Goal: Transaction & Acquisition: Book appointment/travel/reservation

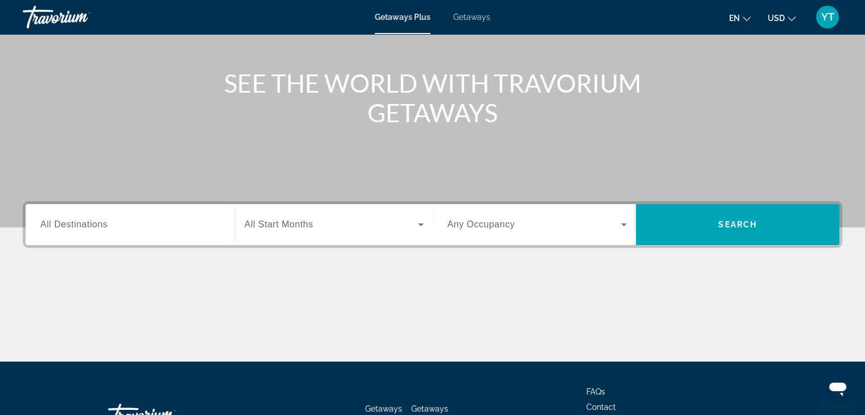
click at [178, 226] on input "Destination All Destinations" at bounding box center [130, 225] width 180 height 14
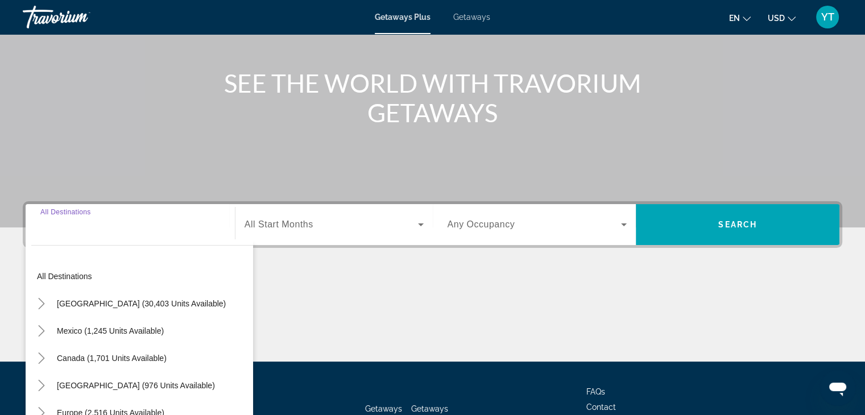
scroll to position [200, 0]
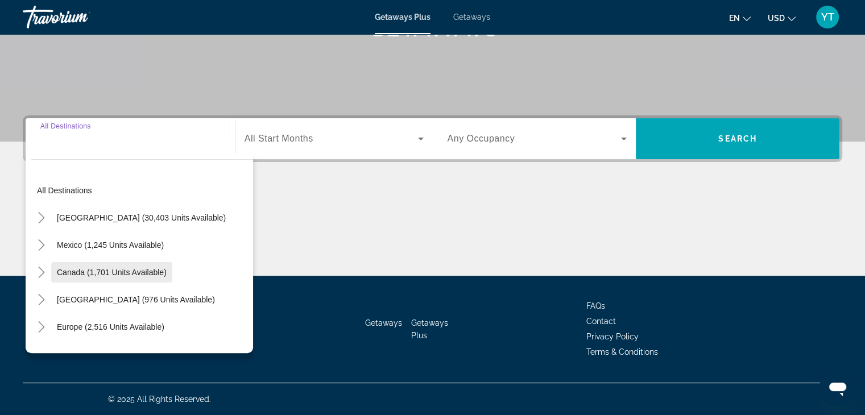
click at [109, 271] on span "Canada (1,701 units available)" at bounding box center [112, 272] width 110 height 9
type input "**********"
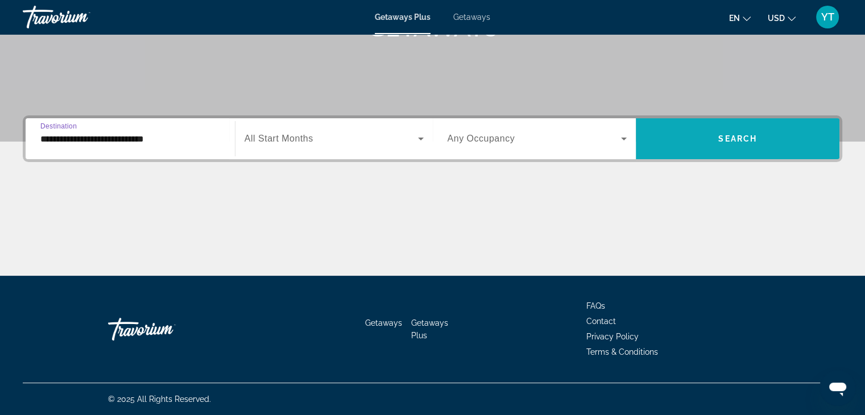
click at [735, 134] on span "Search" at bounding box center [738, 138] width 39 height 9
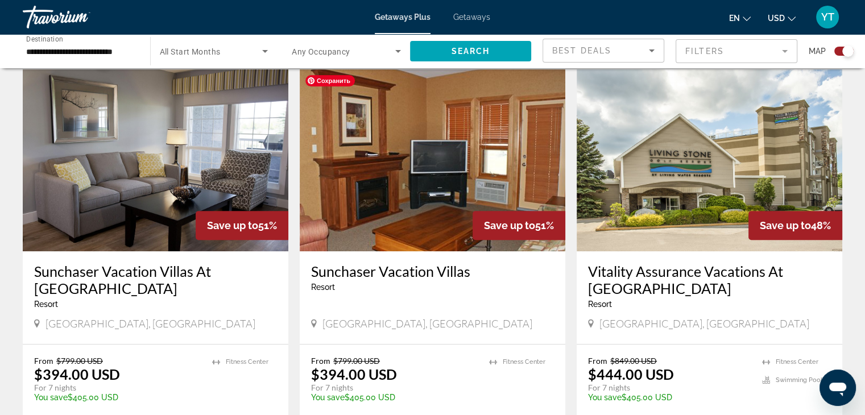
scroll to position [398, 0]
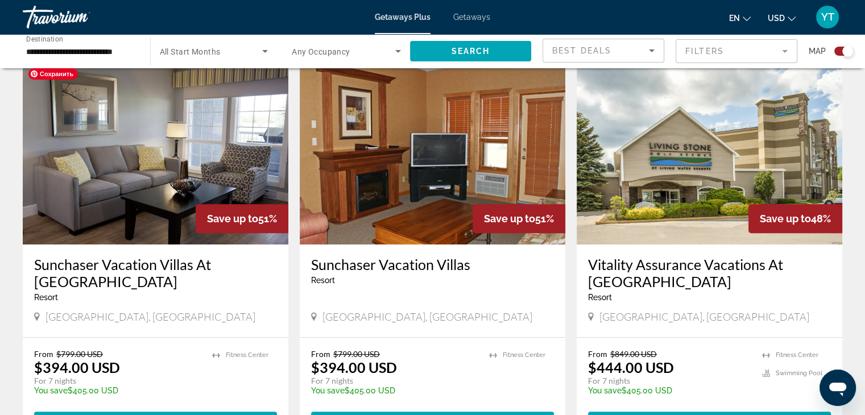
click at [214, 187] on img "Main content" at bounding box center [156, 154] width 266 height 182
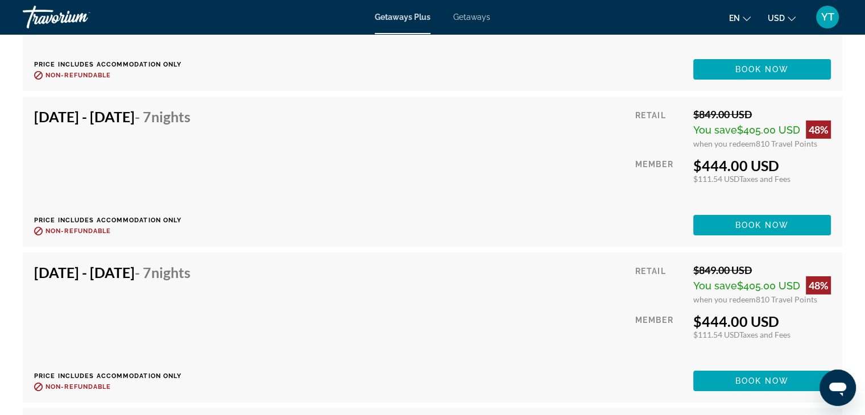
scroll to position [3584, 0]
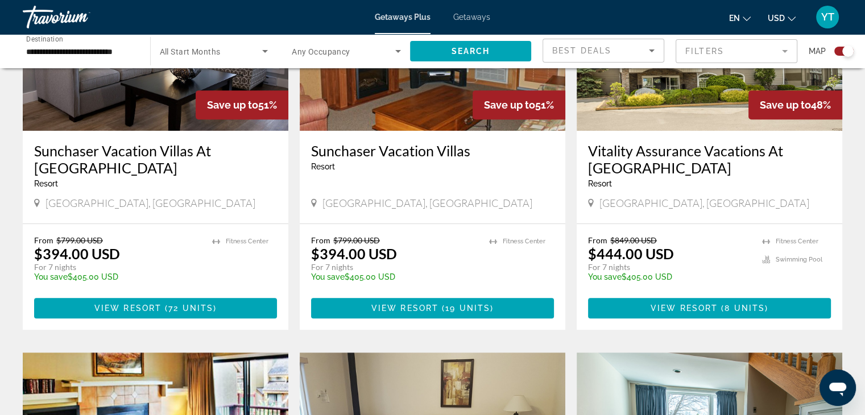
scroll to position [455, 0]
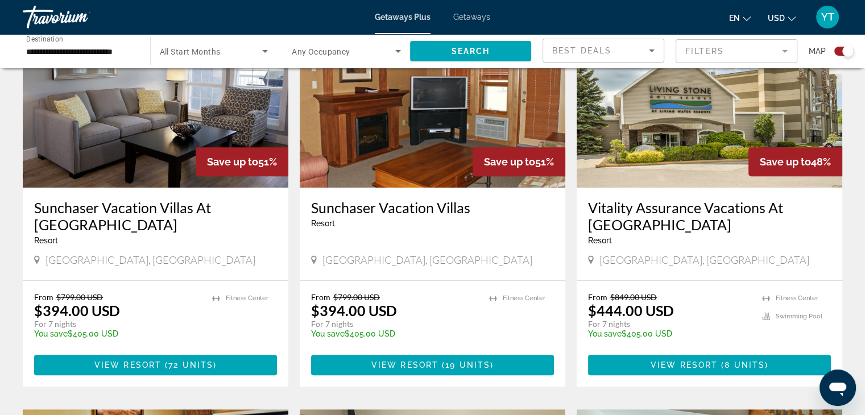
click at [364, 49] on span "Search widget" at bounding box center [344, 51] width 104 height 14
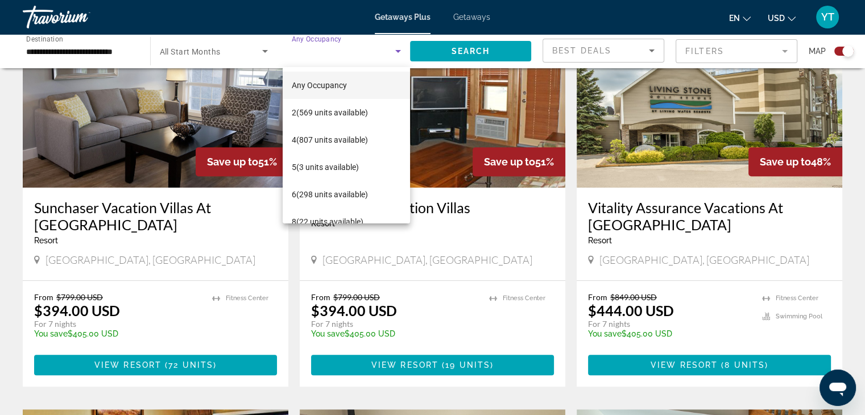
click at [364, 49] on div at bounding box center [432, 207] width 865 height 415
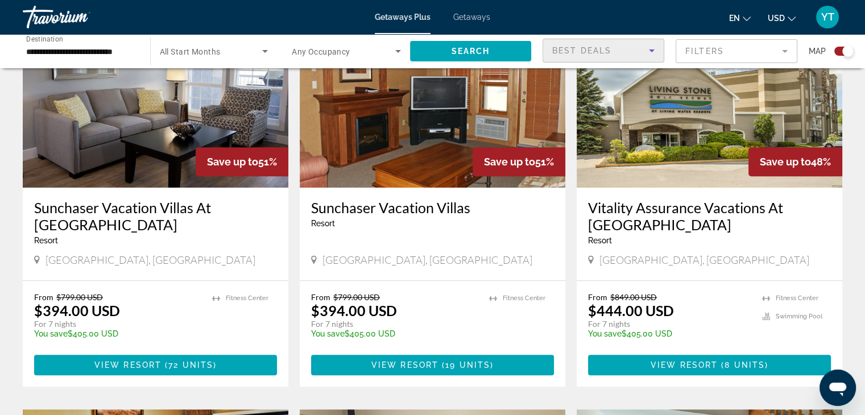
click at [646, 50] on icon "Sort by" at bounding box center [652, 51] width 14 height 14
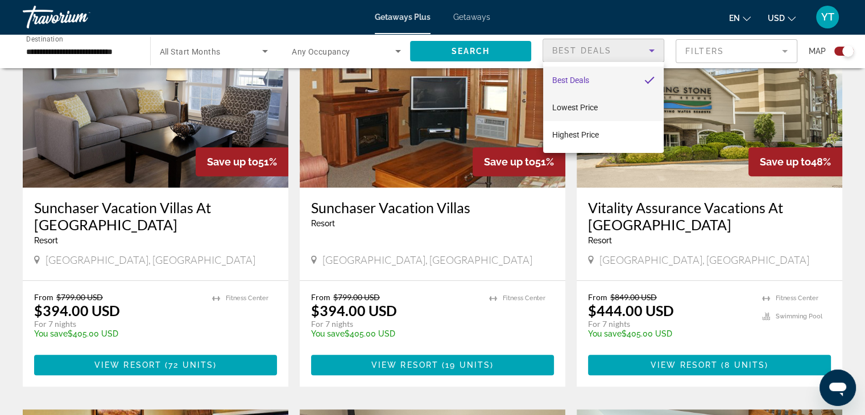
click at [614, 106] on mat-option "Lowest Price" at bounding box center [603, 107] width 121 height 27
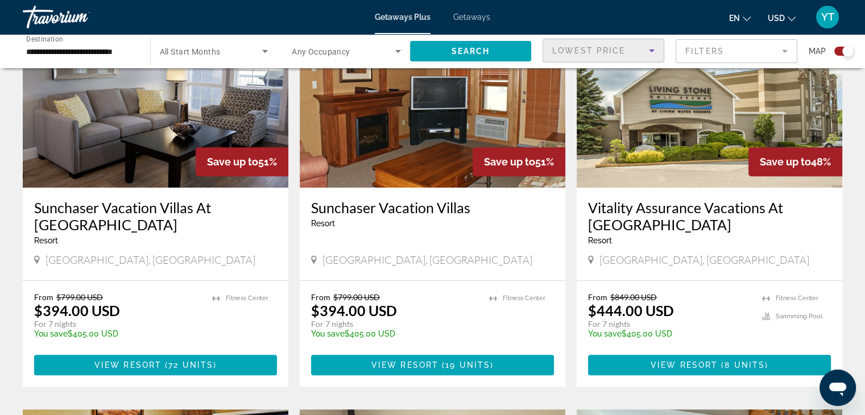
click at [694, 228] on h3 "Vitality Assurance Vacations At [GEOGRAPHIC_DATA]" at bounding box center [709, 216] width 243 height 34
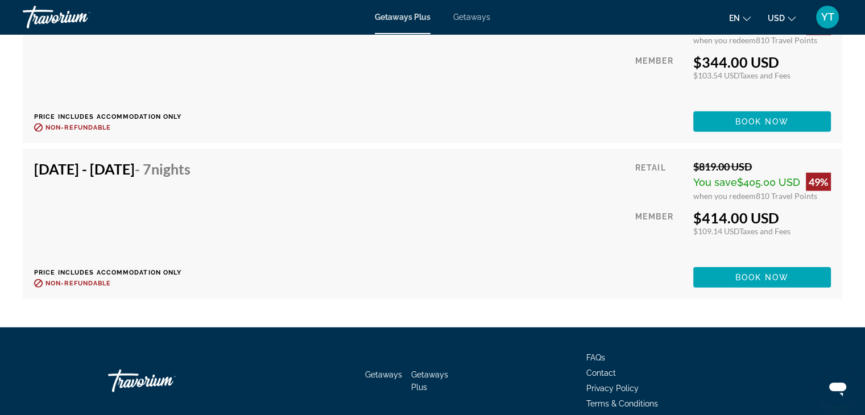
scroll to position [2902, 0]
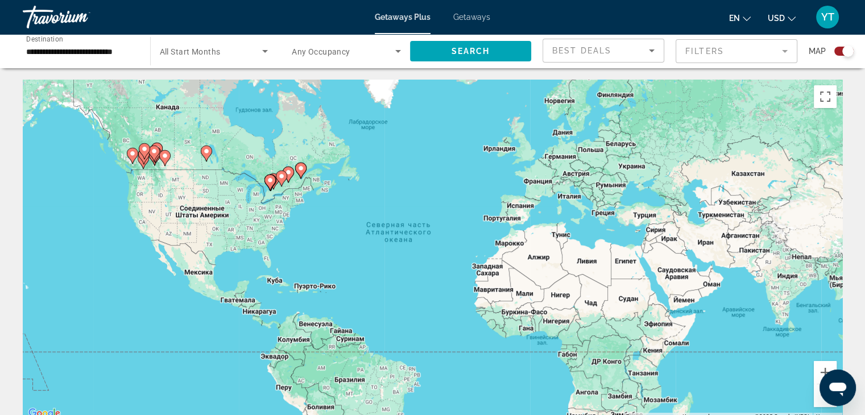
click at [494, 15] on div "Getaways Plus Getaways en English Español Français Italiano Português русский U…" at bounding box center [432, 17] width 865 height 30
click at [477, 20] on span "Getaways" at bounding box center [471, 17] width 37 height 9
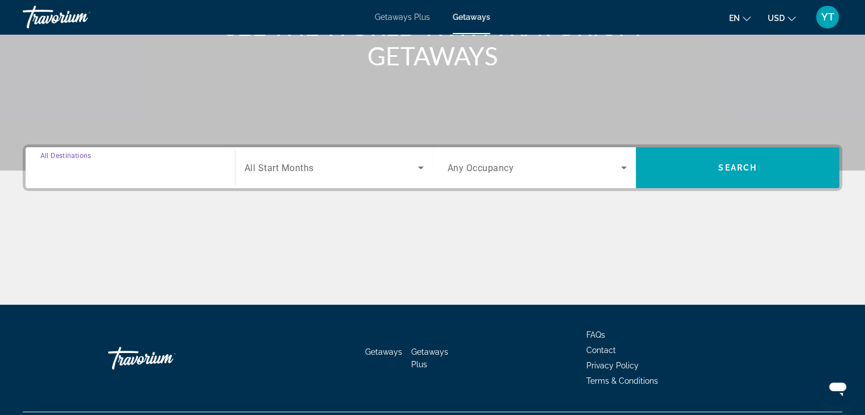
click at [129, 167] on input "Destination All Destinations" at bounding box center [130, 169] width 180 height 14
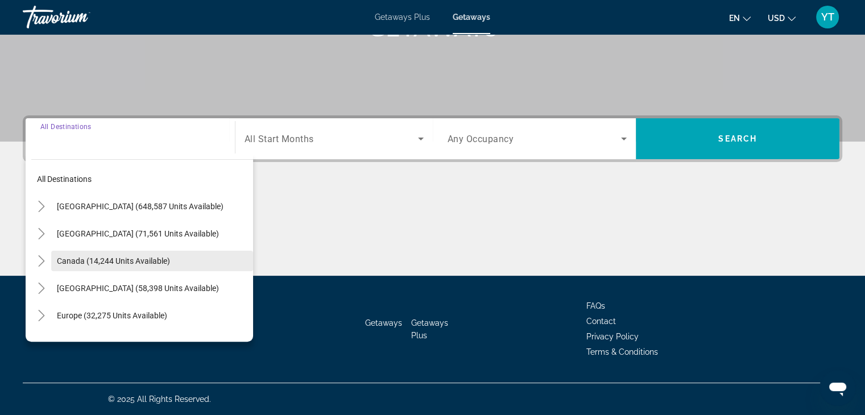
click at [96, 259] on span "Canada (14,244 units available)" at bounding box center [113, 261] width 113 height 9
type input "**********"
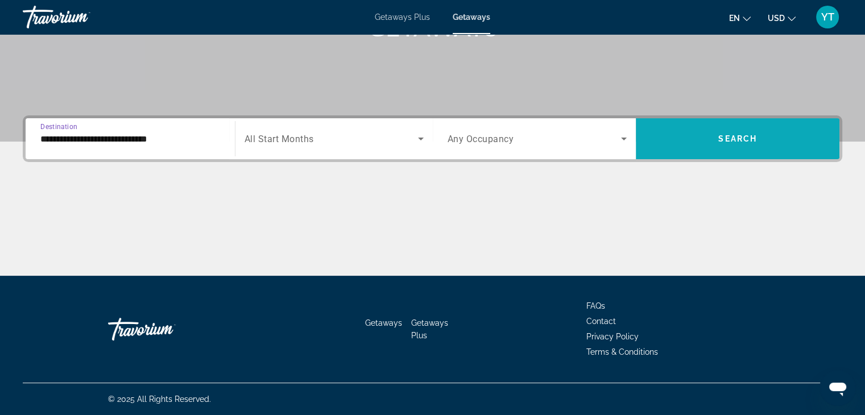
click at [737, 148] on span "Search widget" at bounding box center [738, 138] width 204 height 27
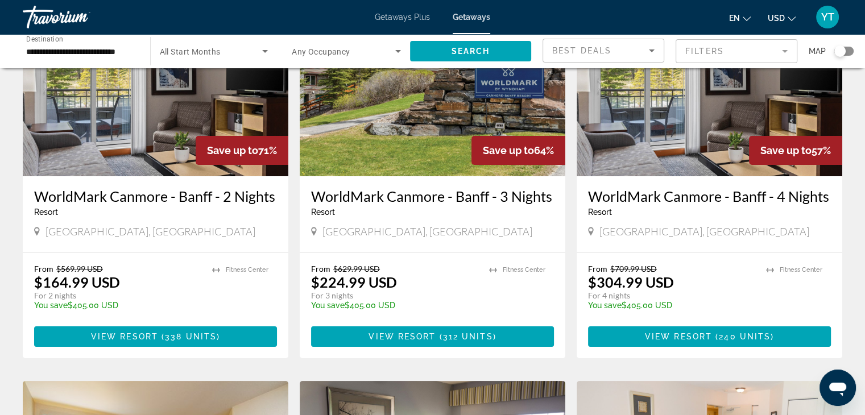
scroll to position [57, 0]
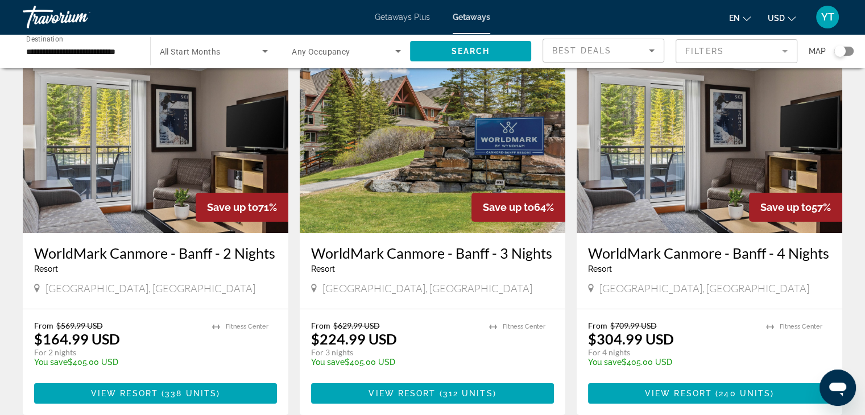
click at [185, 255] on h3 "WorldMark Canmore - Banff - 2 Nights" at bounding box center [155, 253] width 243 height 17
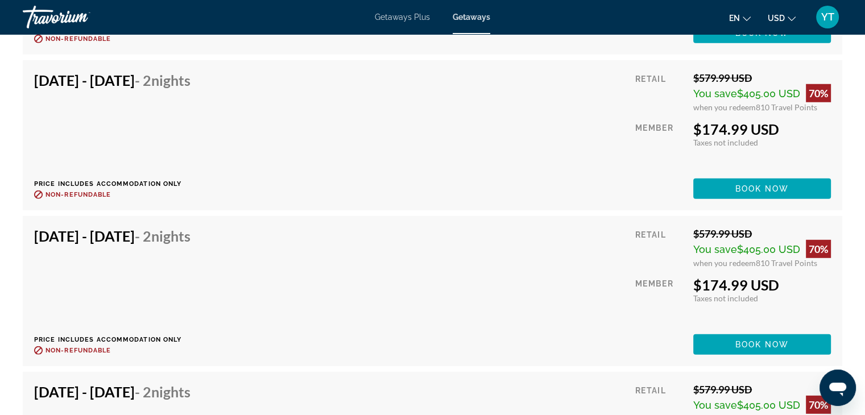
scroll to position [3186, 0]
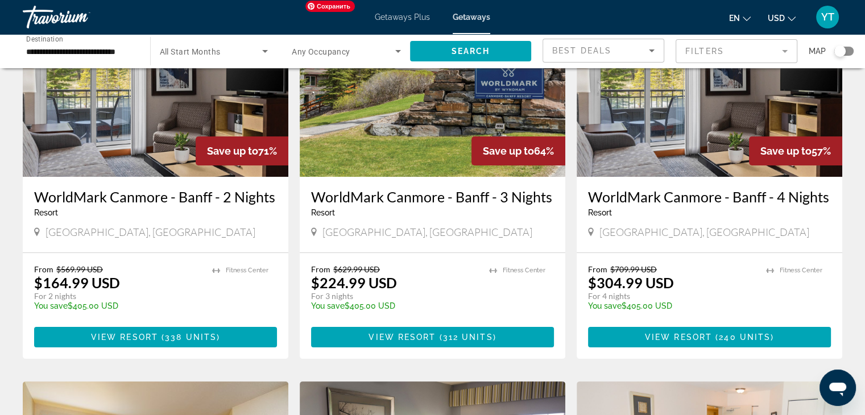
scroll to position [114, 0]
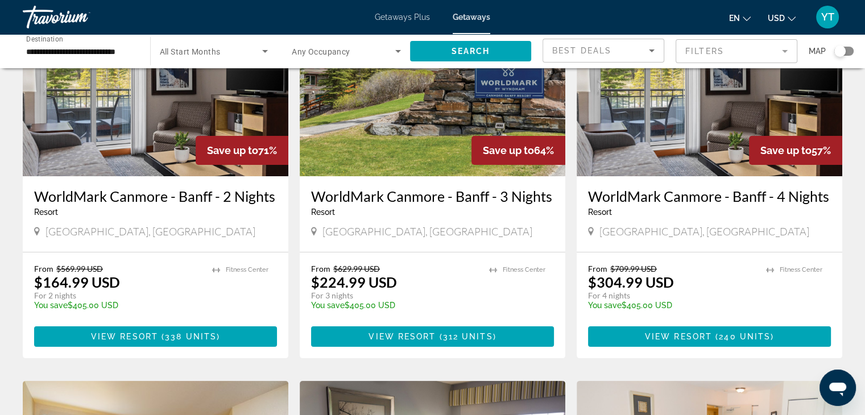
click at [445, 199] on h3 "WorldMark Canmore - Banff - 3 Nights" at bounding box center [432, 196] width 243 height 17
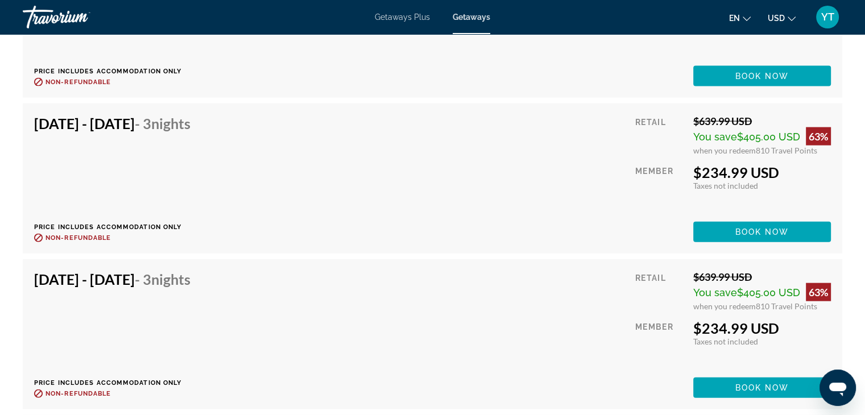
scroll to position [2321, 0]
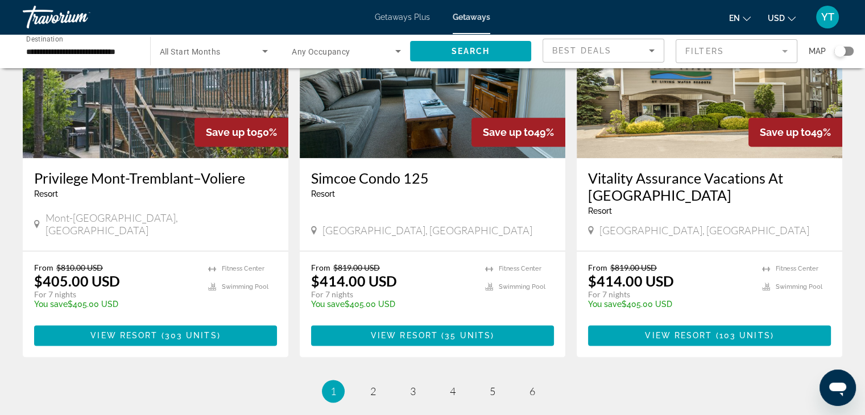
scroll to position [1365, 0]
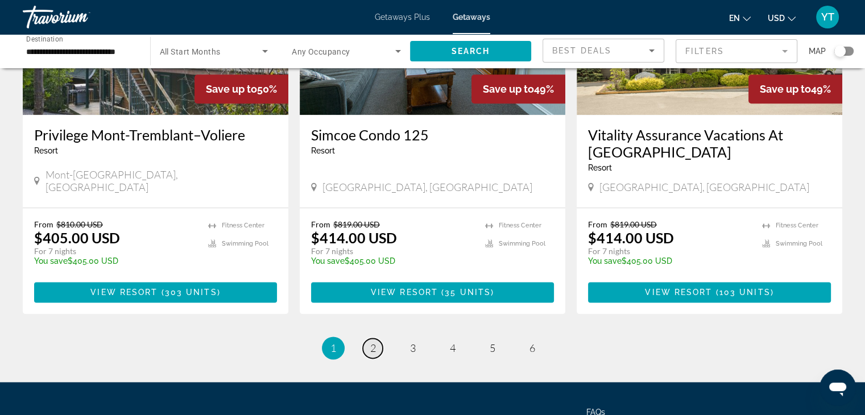
click at [378, 339] on link "page 2" at bounding box center [373, 349] width 20 height 20
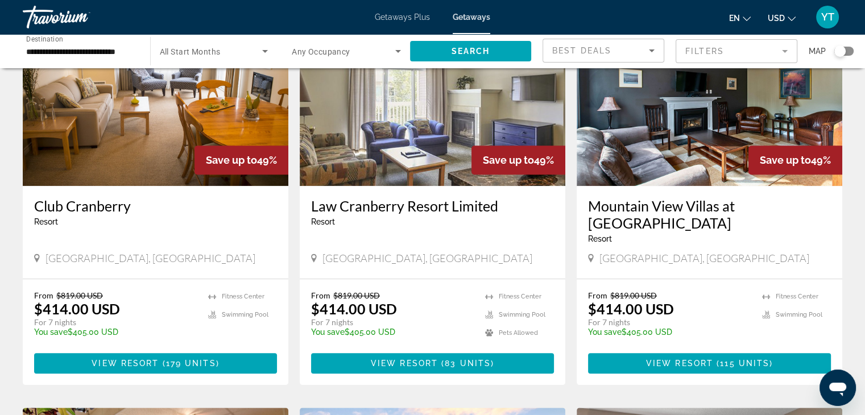
scroll to position [910, 0]
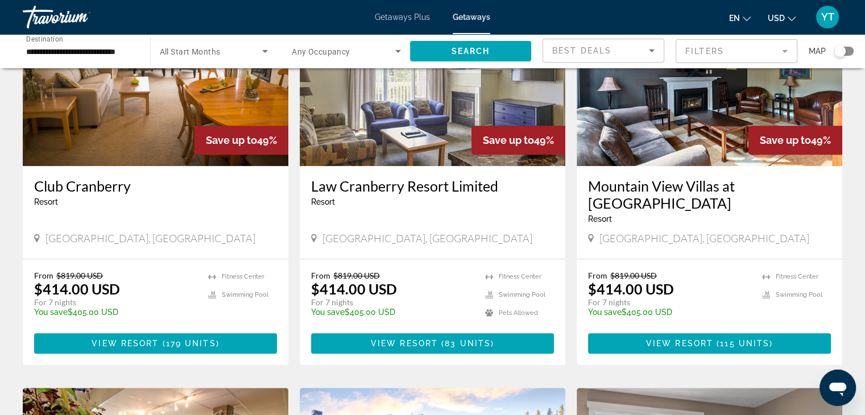
click at [647, 196] on h3 "Mountain View Villas at [GEOGRAPHIC_DATA]" at bounding box center [709, 195] width 243 height 34
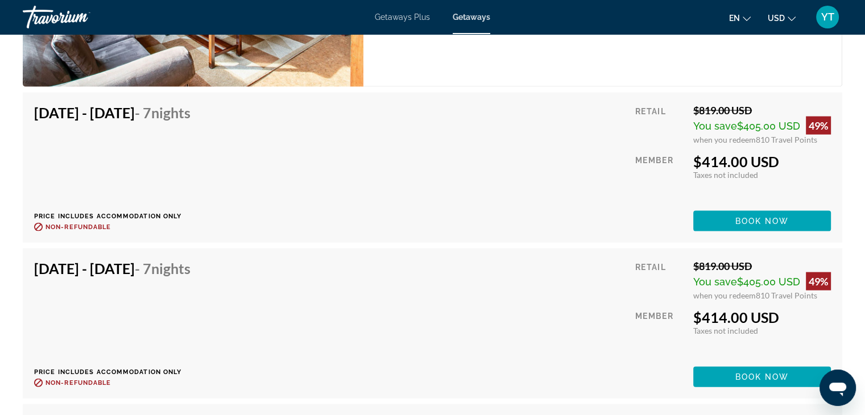
scroll to position [2105, 0]
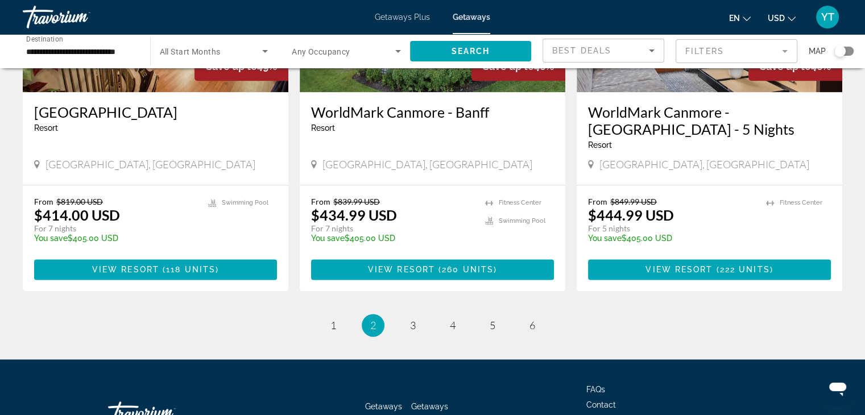
scroll to position [1442, 0]
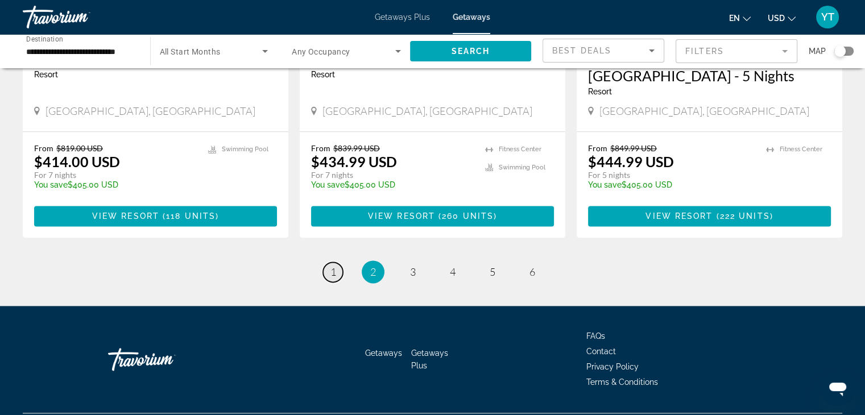
click at [332, 266] on span "1" at bounding box center [334, 272] width 6 height 13
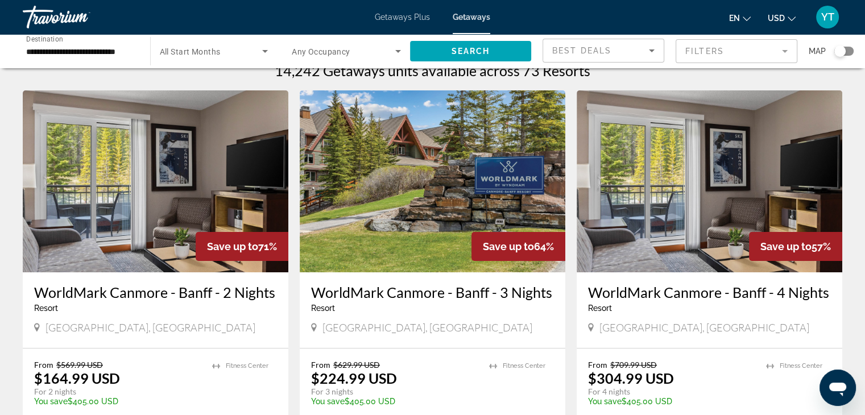
scroll to position [0, 0]
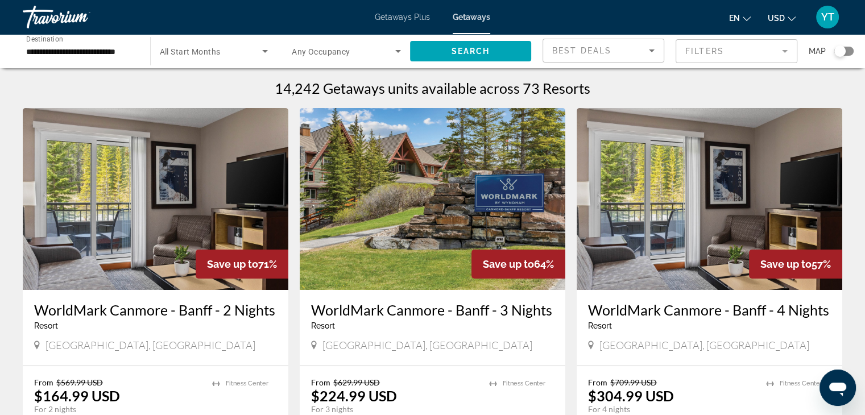
click at [416, 309] on h3 "WorldMark Canmore - Banff - 3 Nights" at bounding box center [432, 310] width 243 height 17
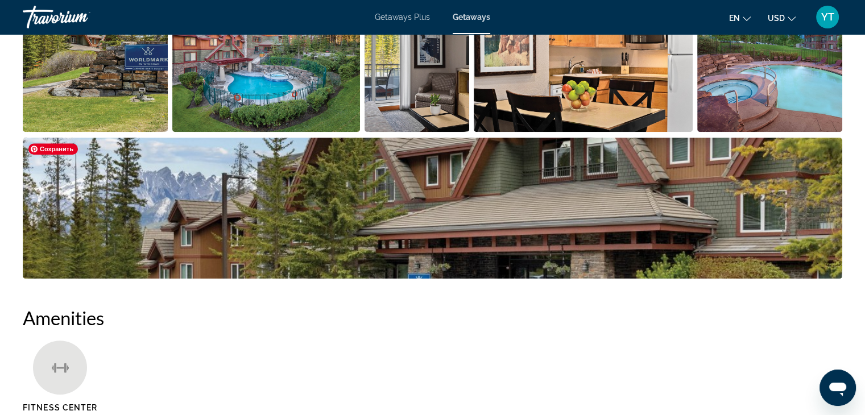
scroll to position [341, 0]
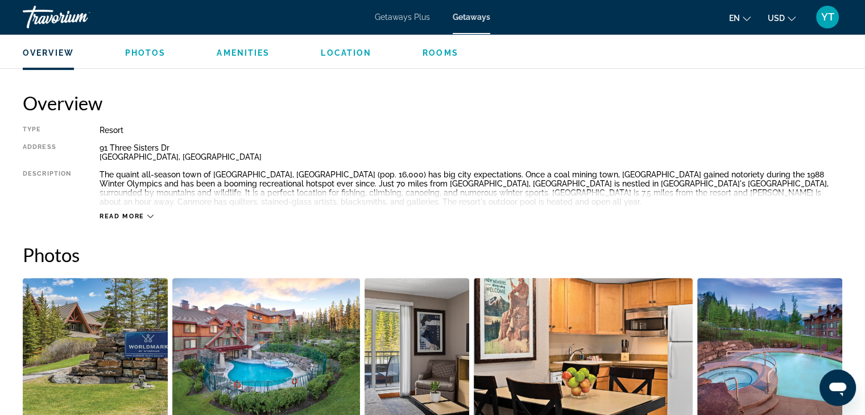
click at [790, 20] on icon "Change currency" at bounding box center [792, 19] width 8 height 8
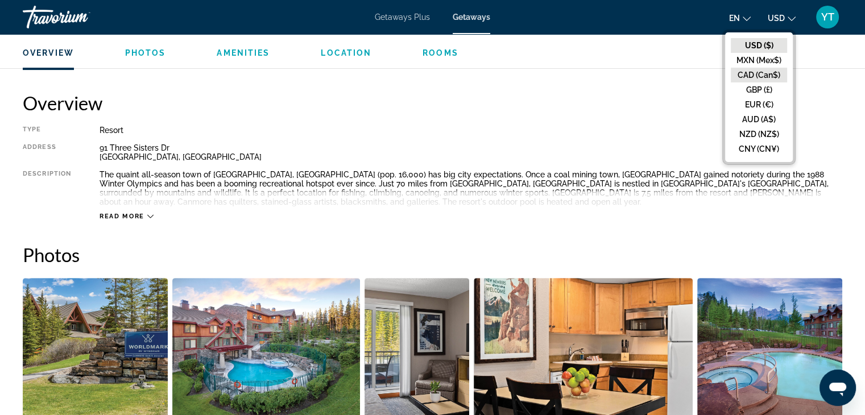
click at [761, 69] on button "CAD (Can$)" at bounding box center [759, 75] width 56 height 15
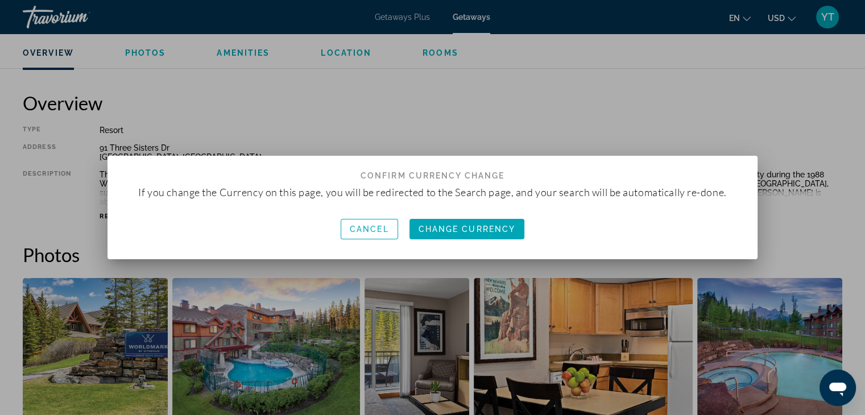
scroll to position [0, 0]
click at [478, 226] on span "Change Currency" at bounding box center [467, 229] width 97 height 9
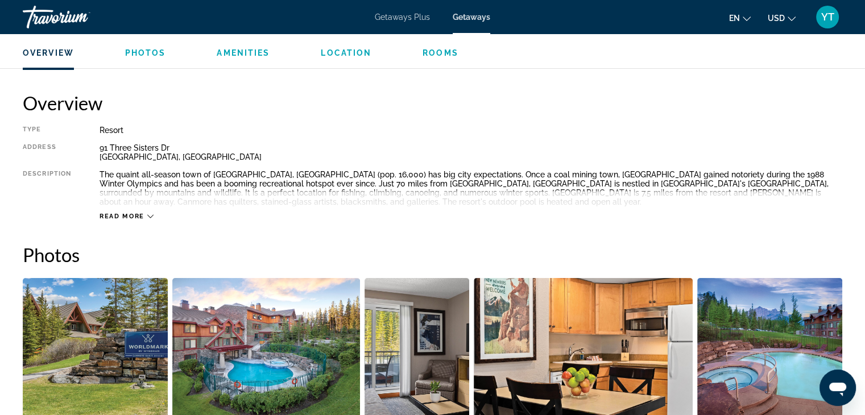
scroll to position [341, 0]
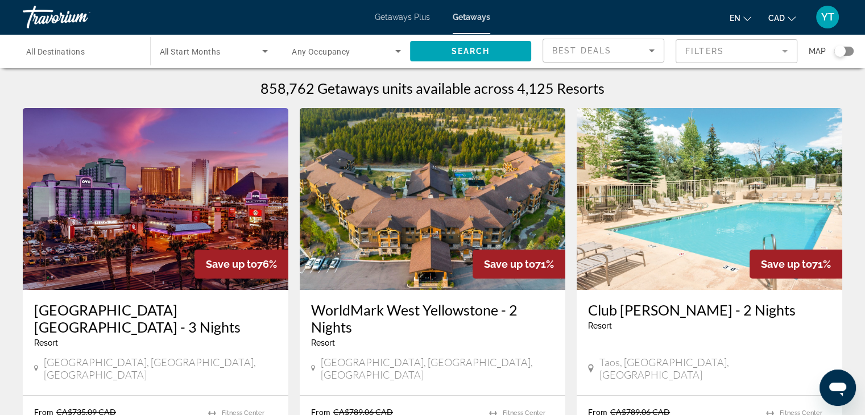
click at [88, 51] on div "Destination All Destinations" at bounding box center [80, 51] width 109 height 32
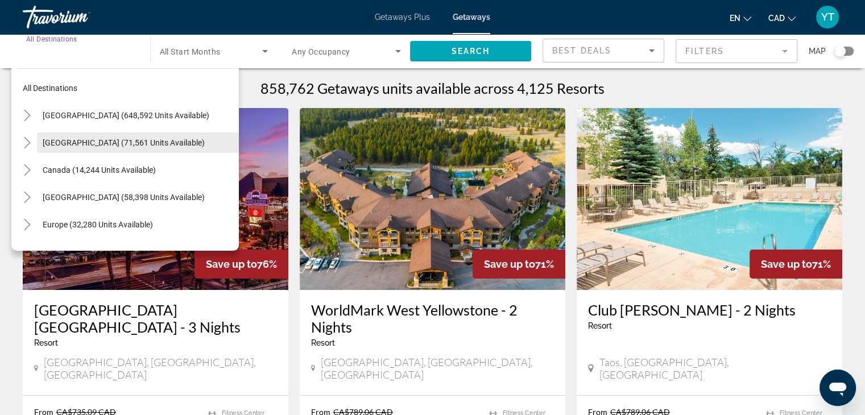
scroll to position [57, 0]
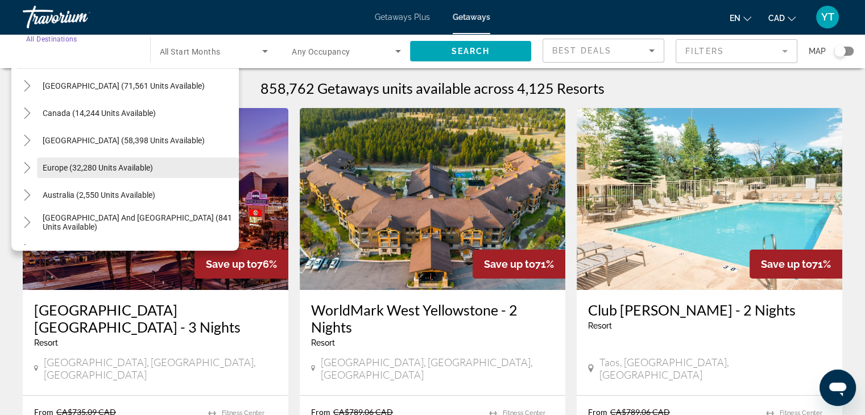
click at [56, 168] on span "Europe (32,280 units available)" at bounding box center [98, 167] width 110 height 9
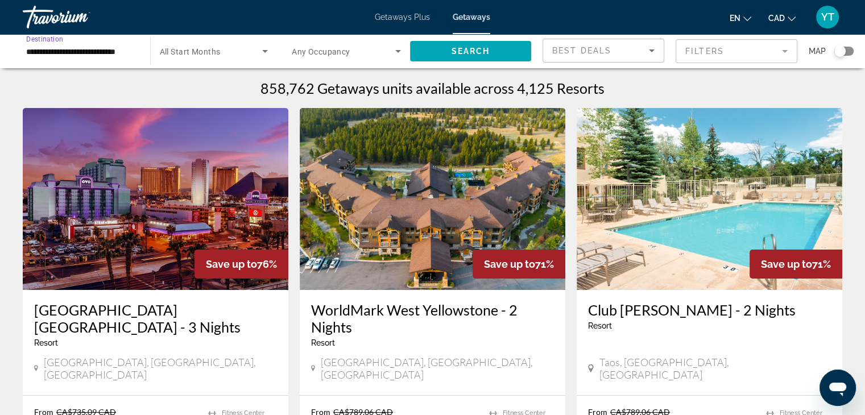
click at [44, 55] on input "**********" at bounding box center [80, 52] width 109 height 14
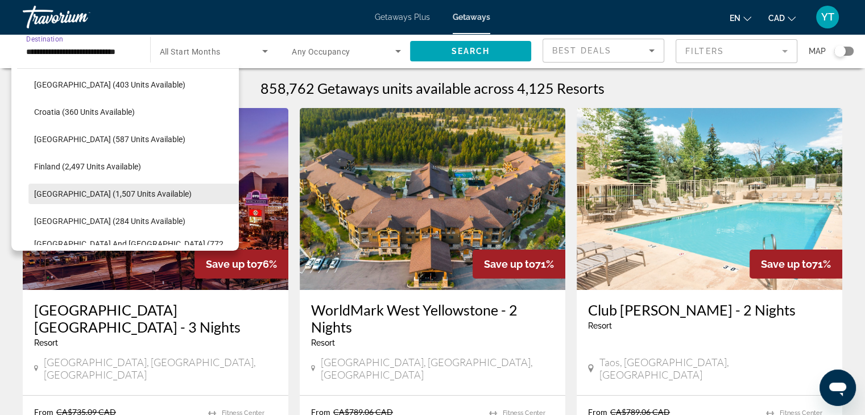
scroll to position [238, 0]
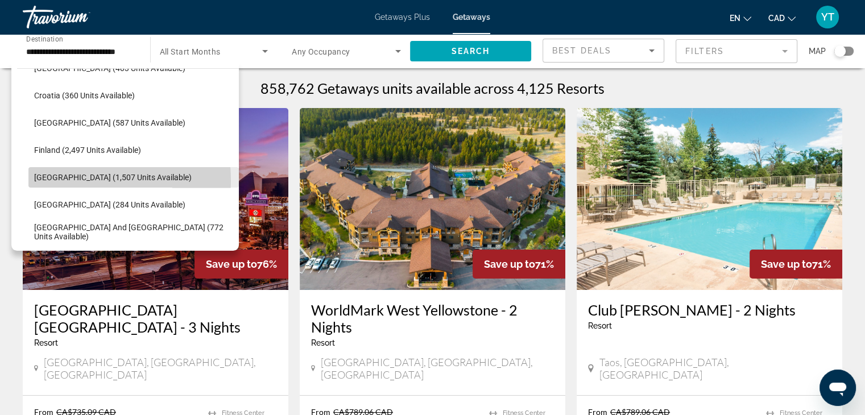
click at [57, 180] on span "[GEOGRAPHIC_DATA] (1,507 units available)" at bounding box center [113, 177] width 158 height 9
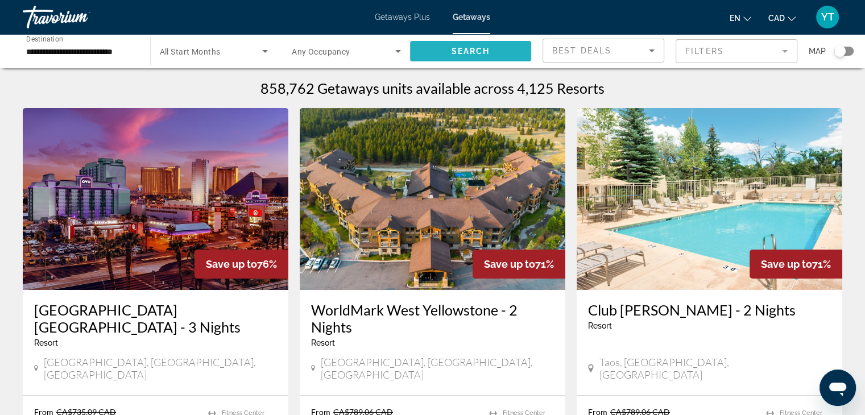
click at [463, 53] on span "Search" at bounding box center [470, 51] width 39 height 9
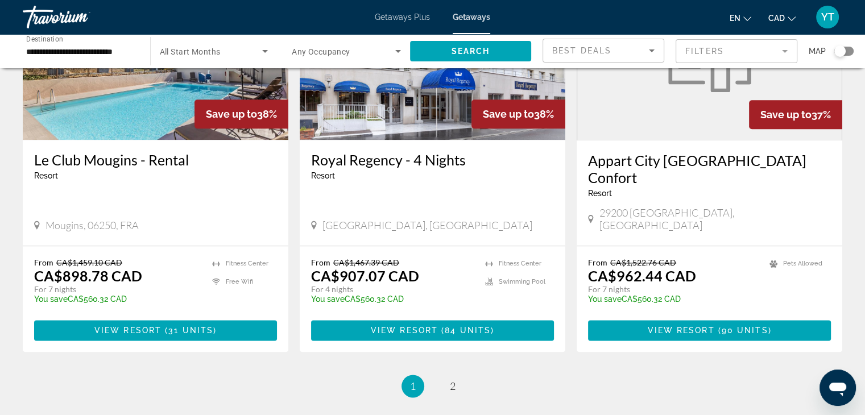
scroll to position [1365, 0]
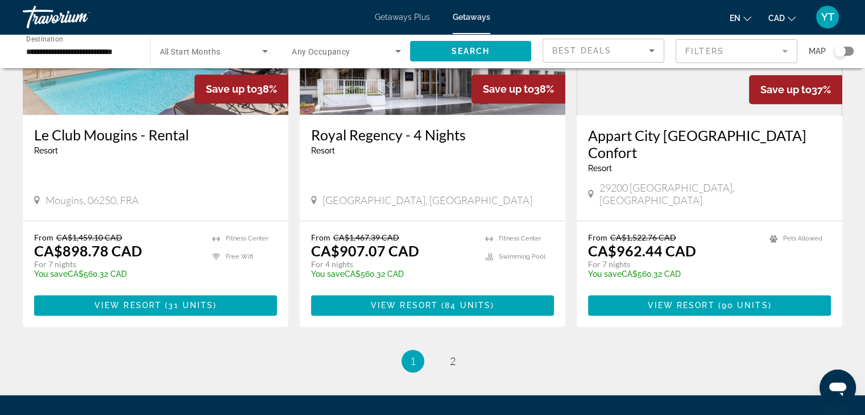
click at [464, 350] on ul "1 / 2 You're on page 1 page 2" at bounding box center [433, 361] width 820 height 23
click at [450, 355] on span "2" at bounding box center [453, 361] width 6 height 13
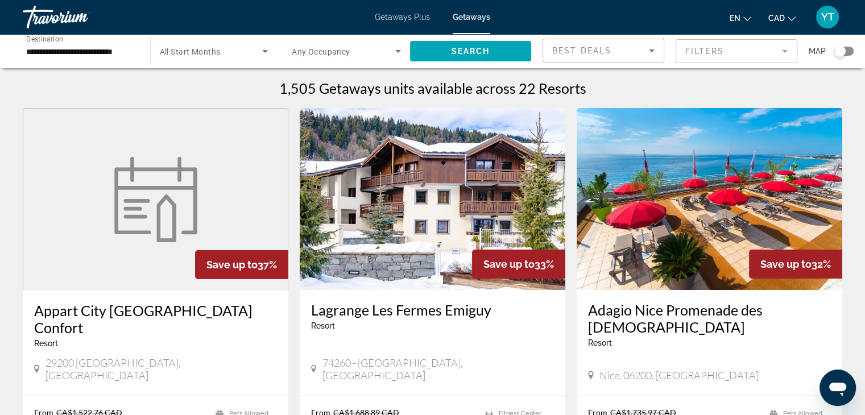
click at [99, 52] on input "**********" at bounding box center [80, 52] width 109 height 14
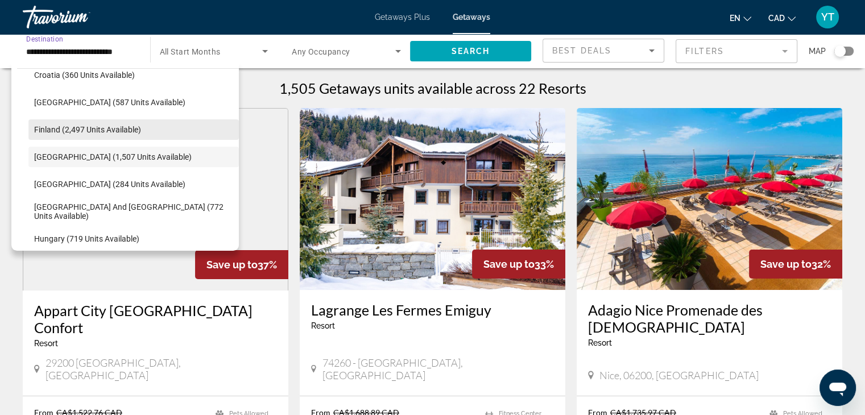
scroll to position [202, 0]
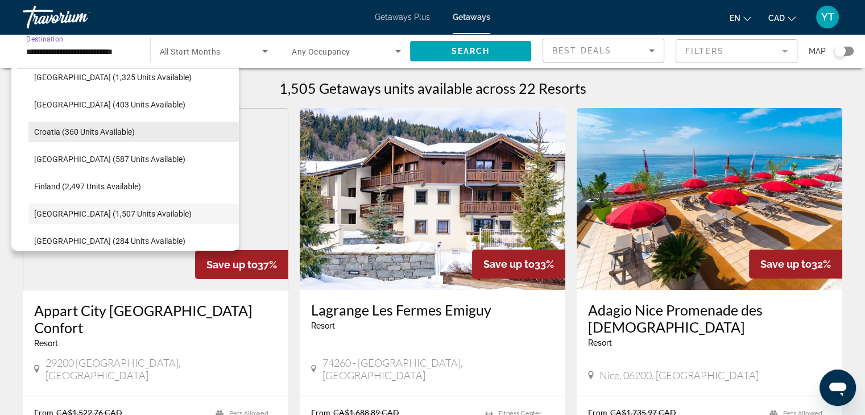
click at [47, 136] on span "Croatia (360 units available)" at bounding box center [84, 131] width 101 height 9
type input "**********"
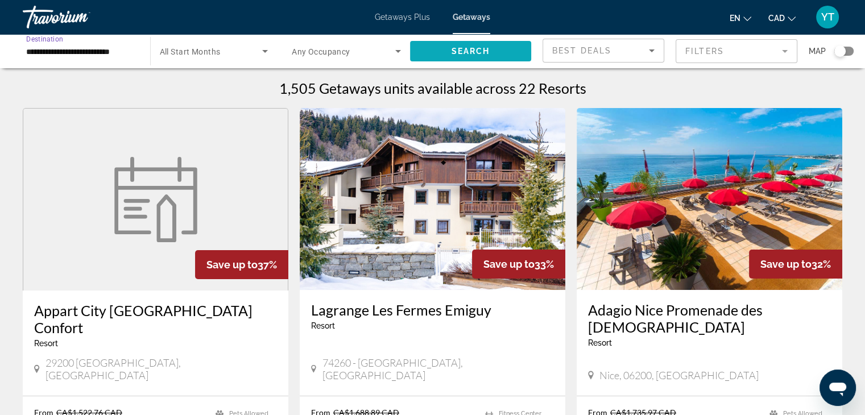
click at [453, 48] on span "Search" at bounding box center [470, 51] width 39 height 9
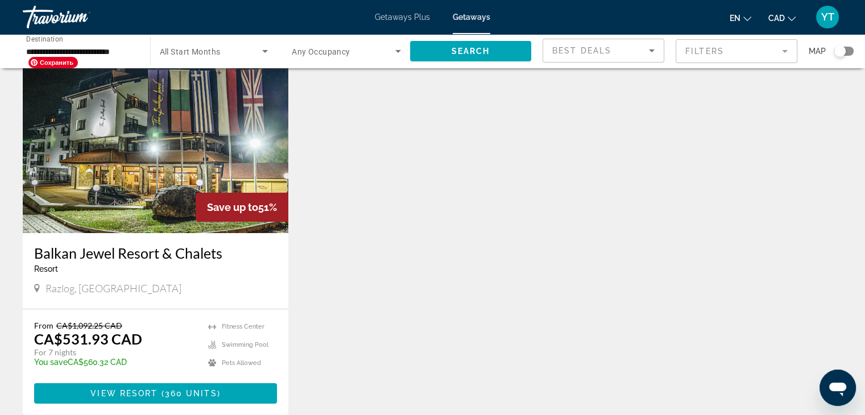
scroll to position [114, 0]
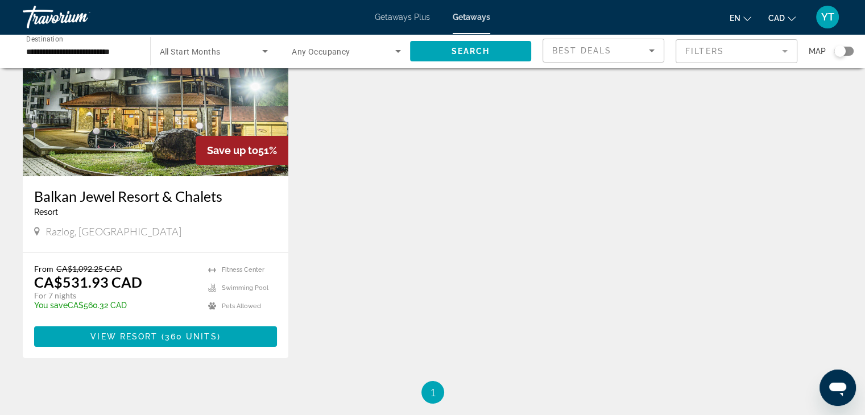
click at [100, 199] on h3 "Balkan Jewel Resort & Chalets" at bounding box center [155, 196] width 243 height 17
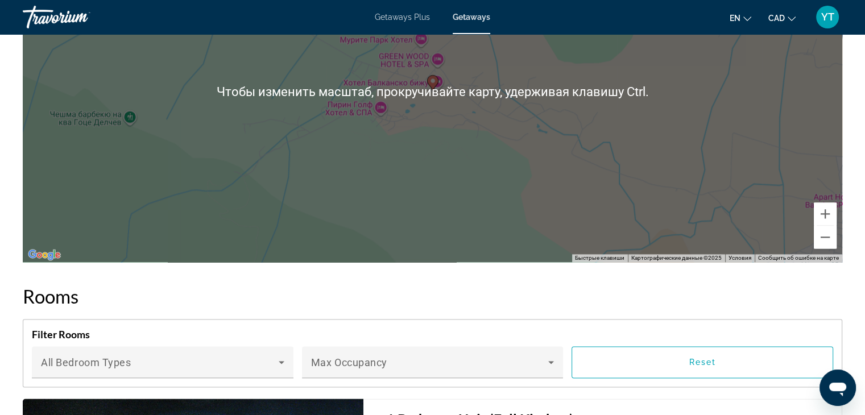
scroll to position [1252, 0]
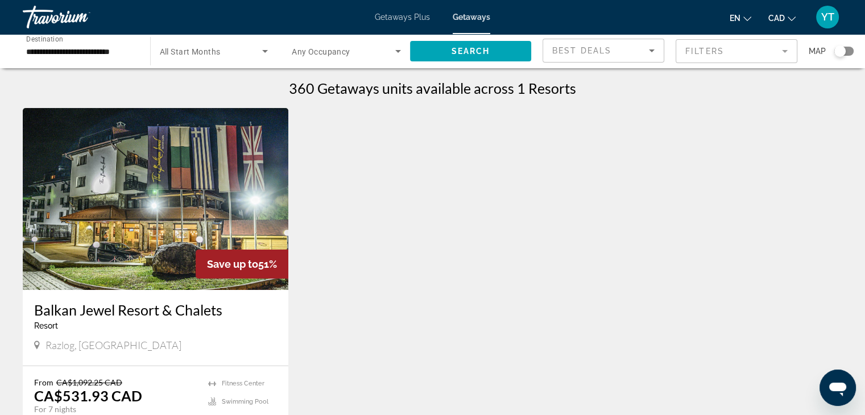
click at [99, 54] on input "**********" at bounding box center [80, 52] width 109 height 14
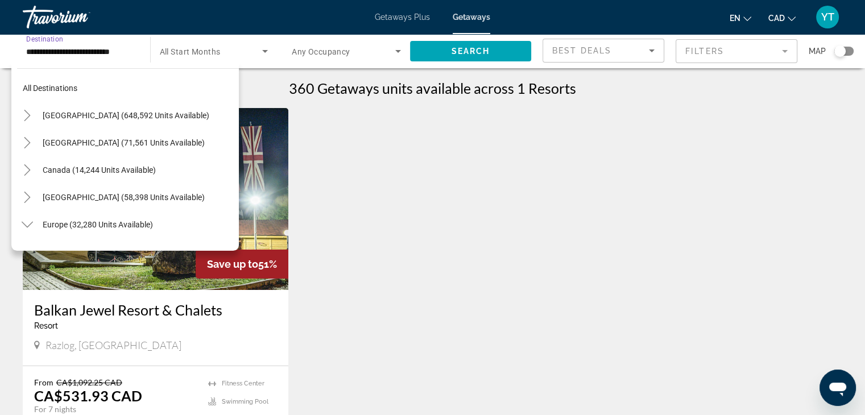
scroll to position [177, 0]
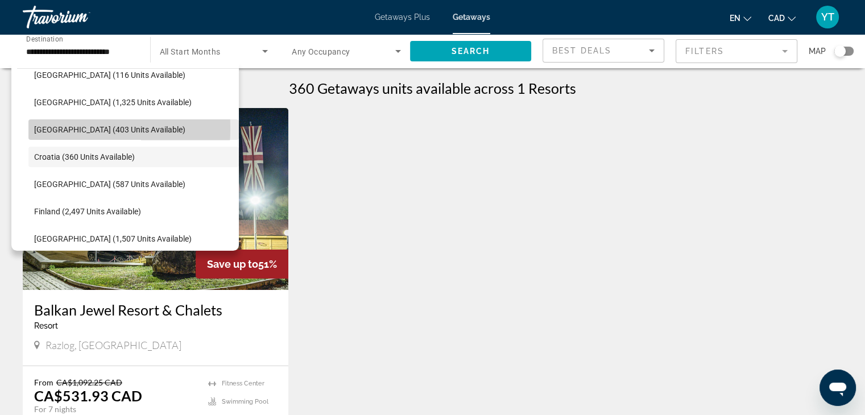
click at [41, 128] on span "[GEOGRAPHIC_DATA] (403 units available)" at bounding box center [109, 129] width 151 height 9
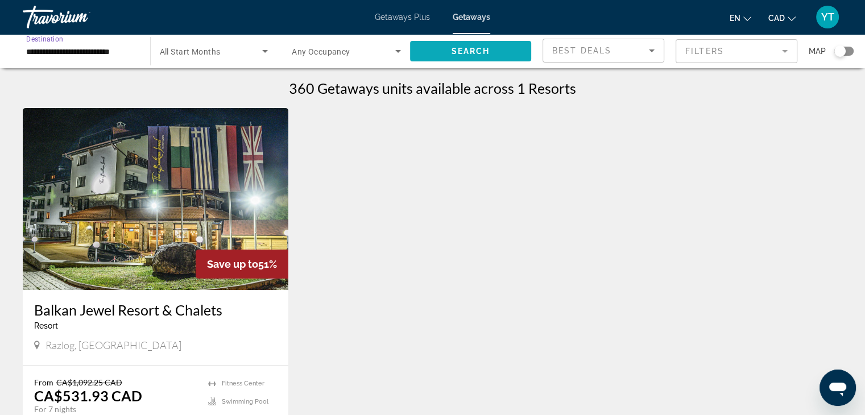
click at [474, 50] on span "Search" at bounding box center [470, 51] width 39 height 9
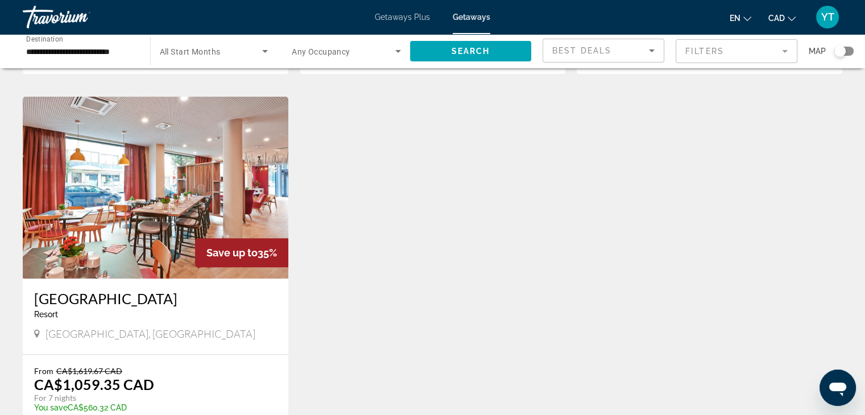
scroll to position [228, 0]
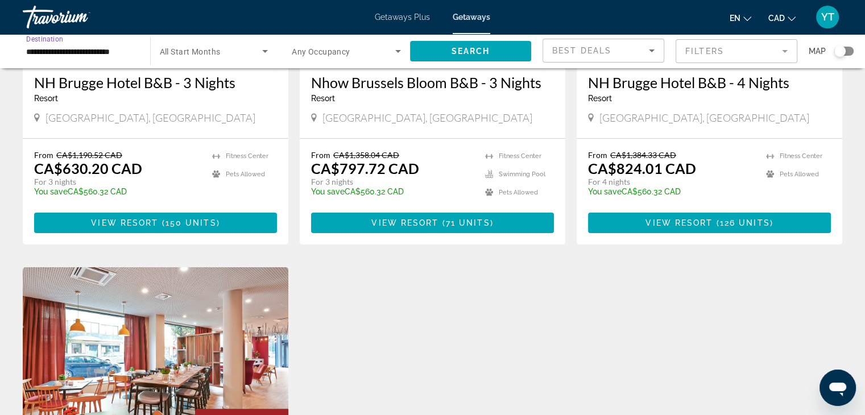
click at [90, 52] on input "**********" at bounding box center [80, 52] width 109 height 14
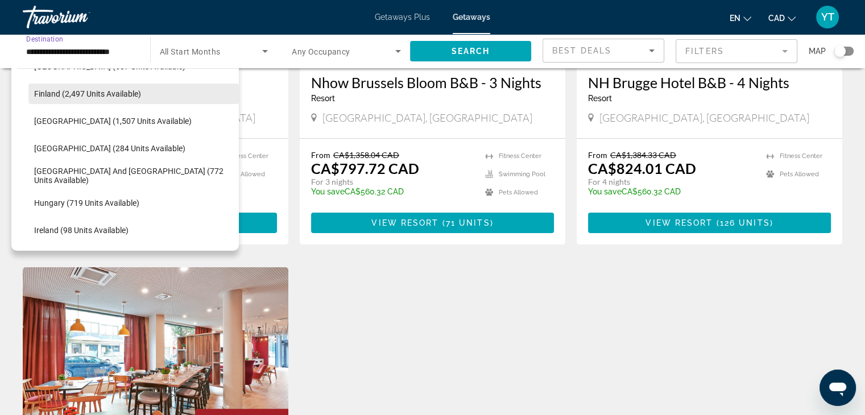
scroll to position [320, 0]
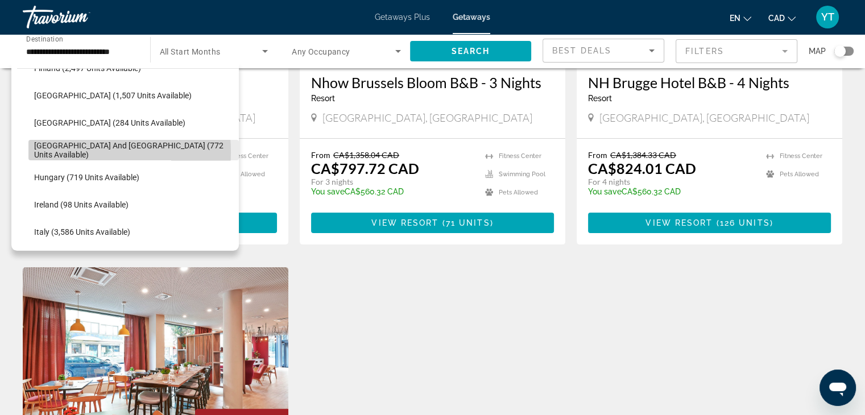
click at [56, 152] on span "[GEOGRAPHIC_DATA] and [GEOGRAPHIC_DATA] (772 units available)" at bounding box center [133, 150] width 199 height 18
type input "**********"
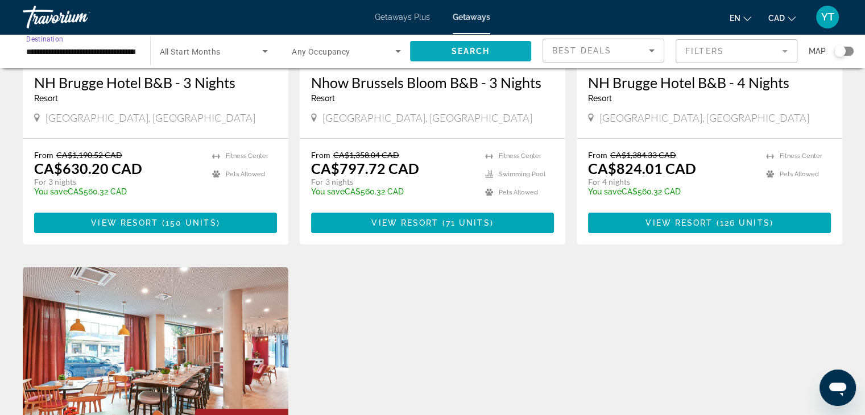
click at [461, 56] on span "Search widget" at bounding box center [471, 51] width 122 height 27
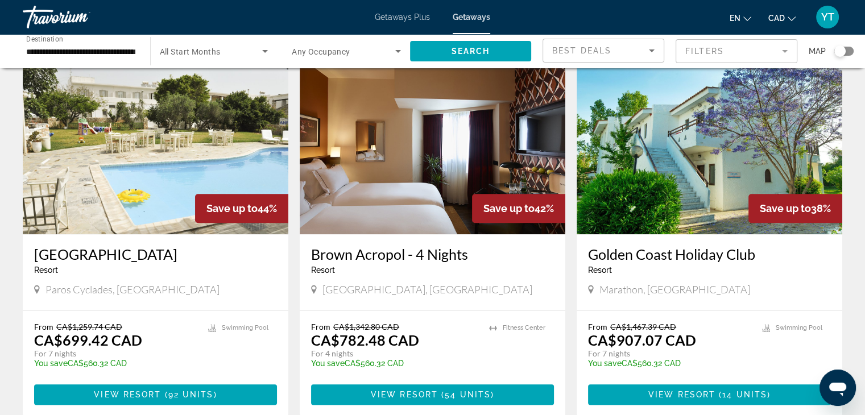
scroll to position [1252, 0]
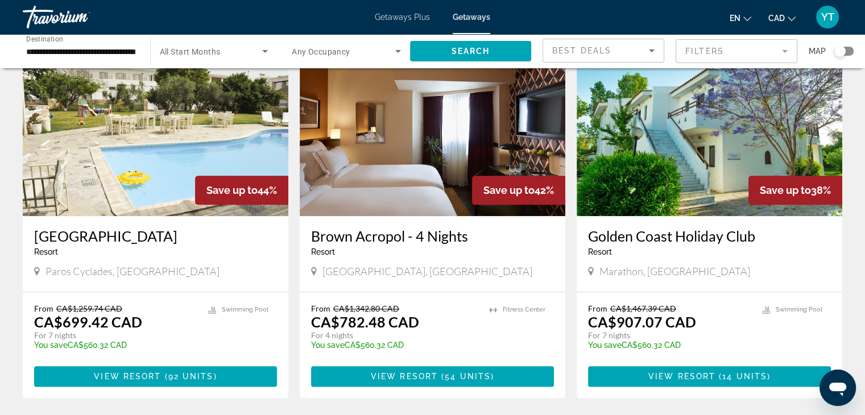
click at [690, 228] on h3 "Golden Coast Holiday Club" at bounding box center [709, 236] width 243 height 17
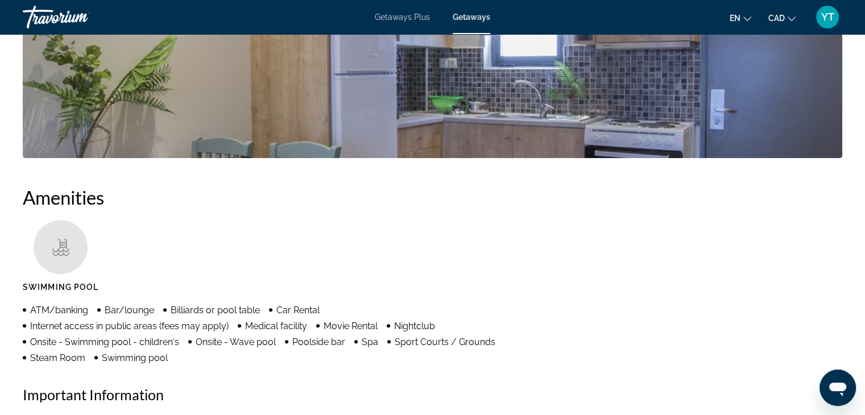
scroll to position [569, 0]
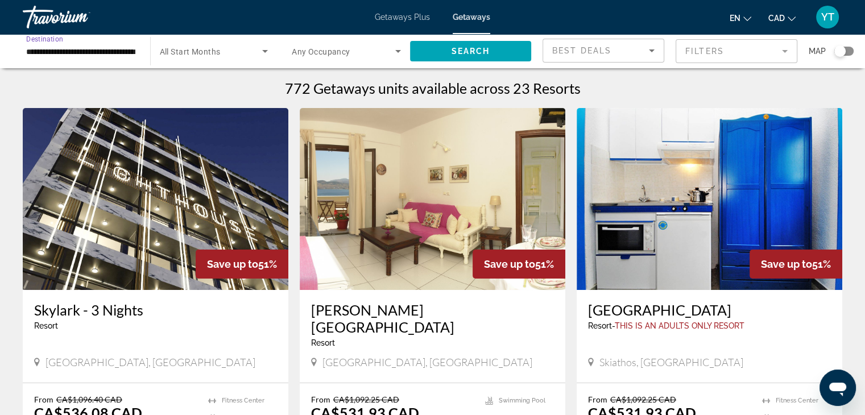
click at [86, 51] on input "**********" at bounding box center [80, 52] width 109 height 14
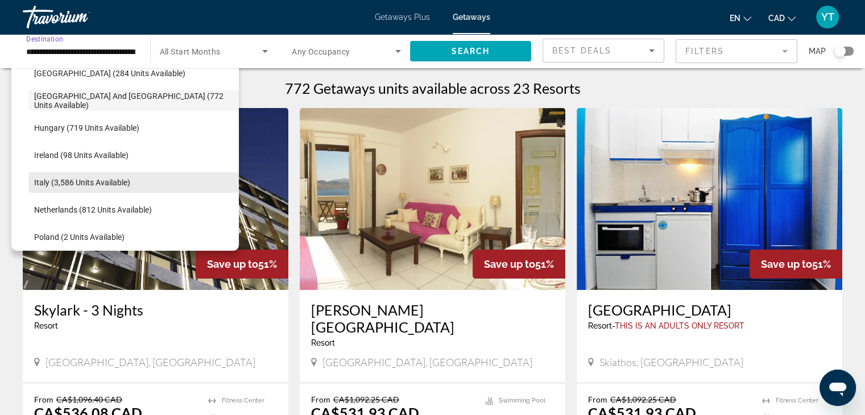
scroll to position [370, 0]
click at [69, 187] on span "Search widget" at bounding box center [133, 181] width 211 height 27
type input "**********"
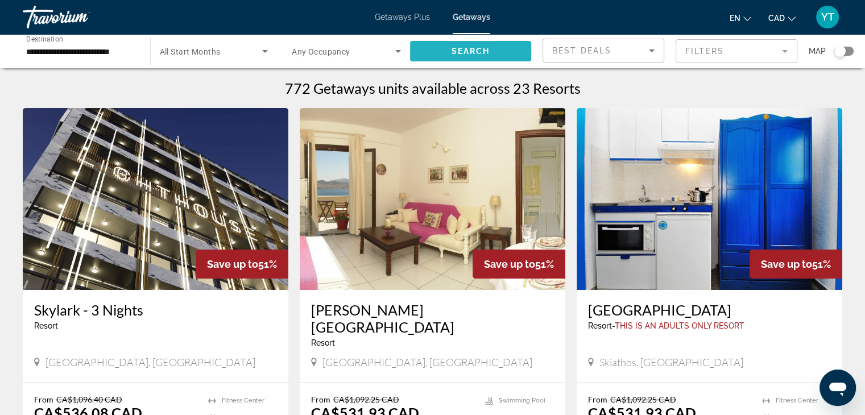
click at [462, 52] on span "Search" at bounding box center [470, 51] width 39 height 9
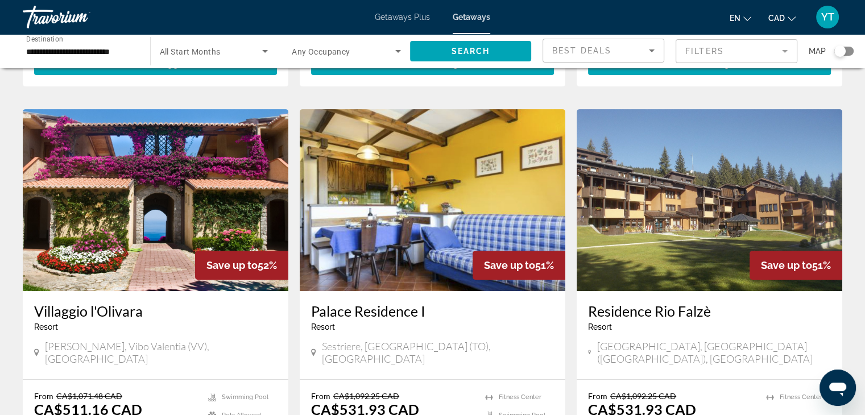
scroll to position [455, 0]
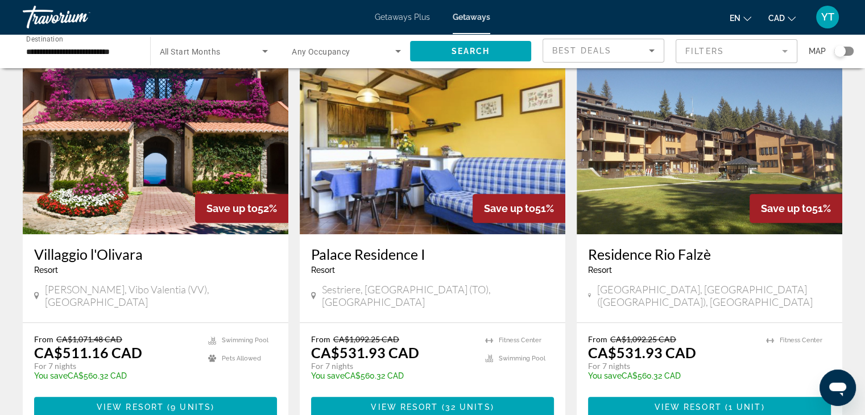
click at [102, 246] on h3 "Villaggio l'Olivara" at bounding box center [155, 254] width 243 height 17
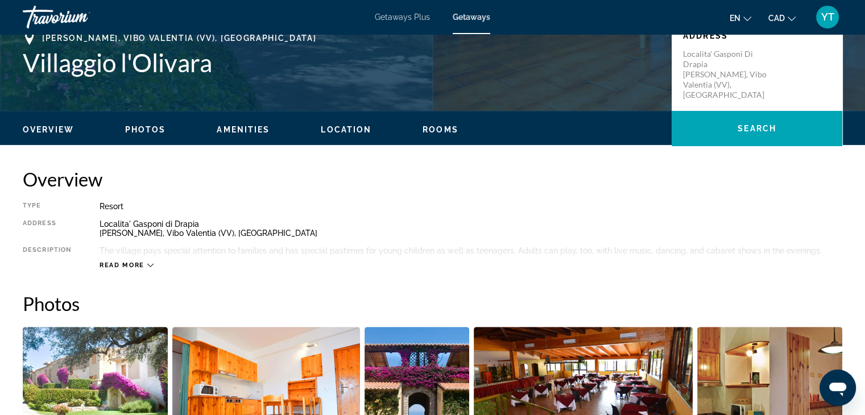
scroll to position [284, 0]
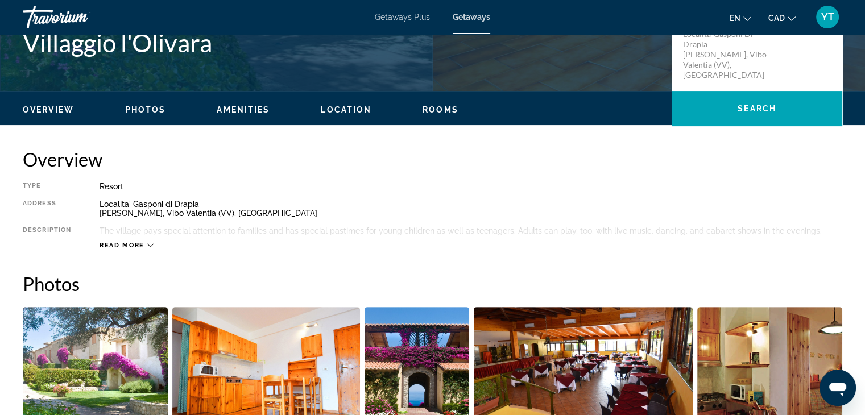
click at [139, 245] on span "Read more" at bounding box center [122, 245] width 45 height 7
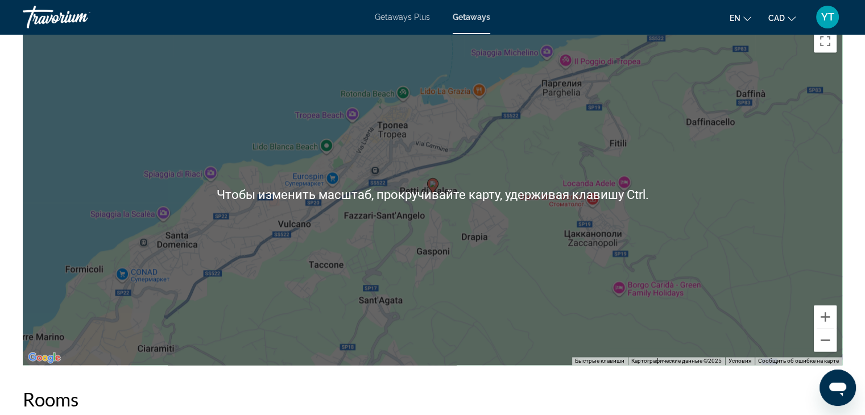
scroll to position [1764, 0]
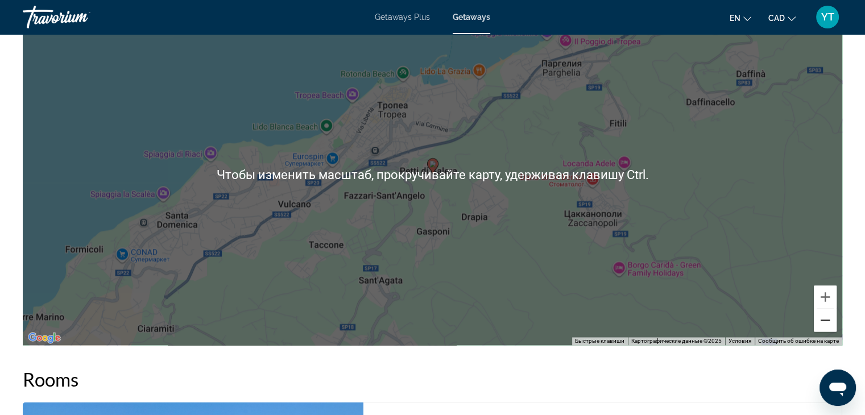
click at [819, 309] on button "Уменьшить" at bounding box center [825, 320] width 23 height 23
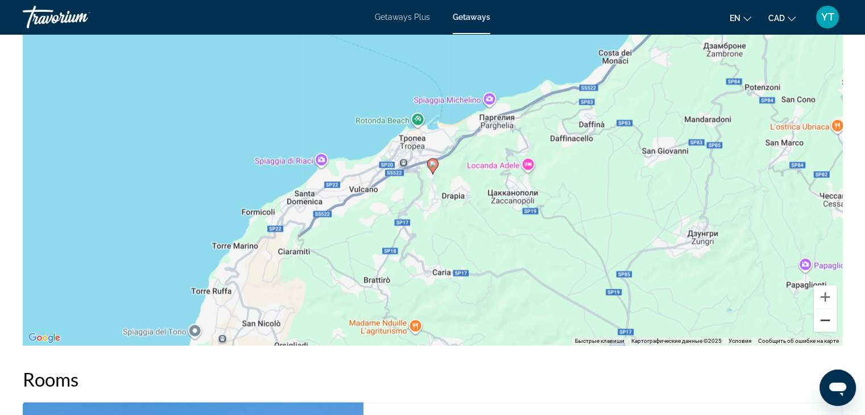
click at [819, 309] on button "Уменьшить" at bounding box center [825, 320] width 23 height 23
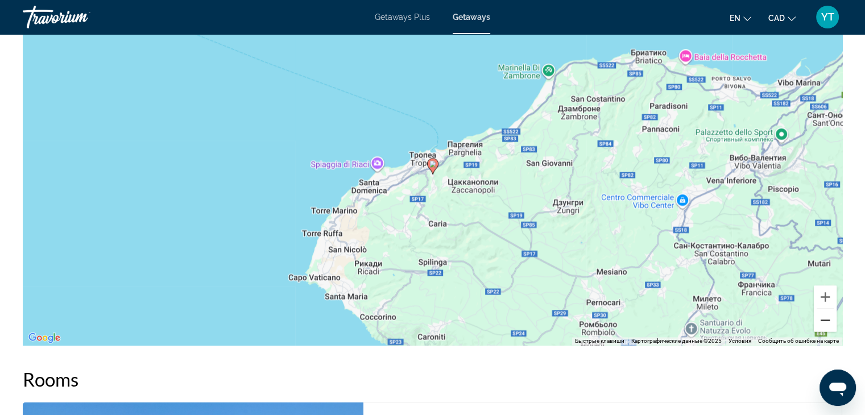
click at [819, 309] on button "Уменьшить" at bounding box center [825, 320] width 23 height 23
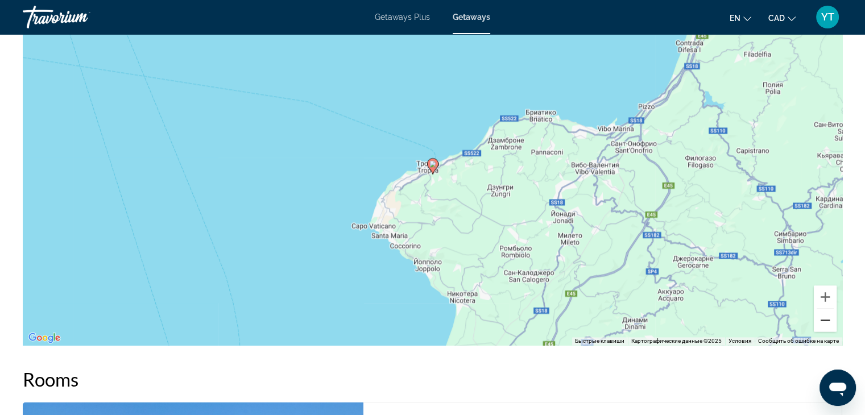
click at [819, 309] on button "Уменьшить" at bounding box center [825, 320] width 23 height 23
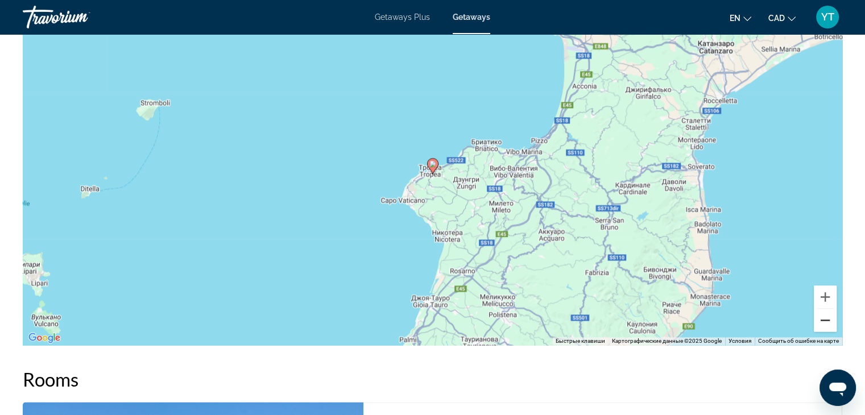
click at [819, 309] on button "Уменьшить" at bounding box center [825, 320] width 23 height 23
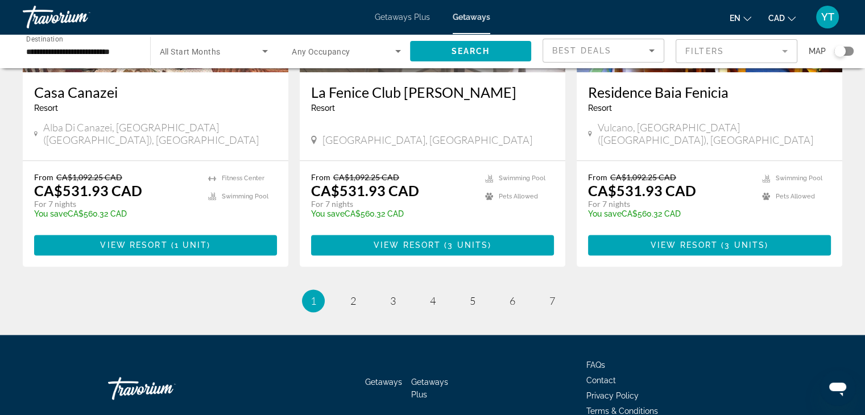
scroll to position [1422, 0]
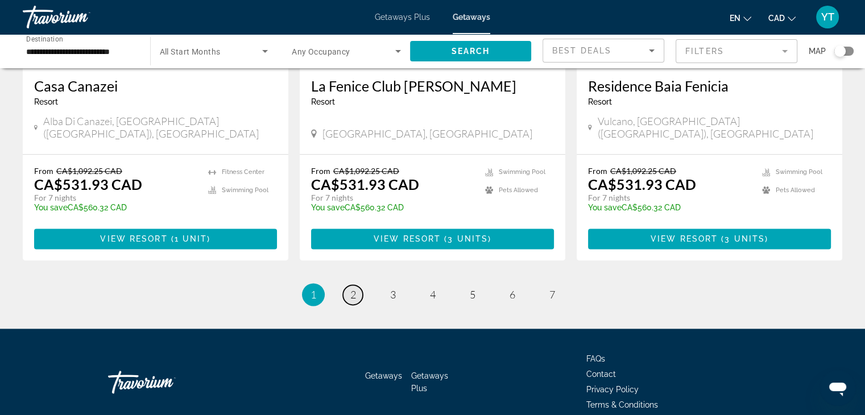
click at [355, 285] on link "page 2" at bounding box center [353, 295] width 20 height 20
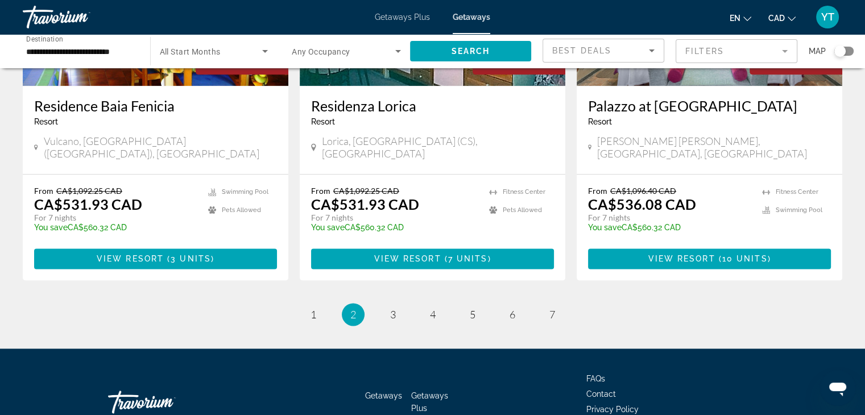
scroll to position [1425, 0]
